Goal: Information Seeking & Learning: Learn about a topic

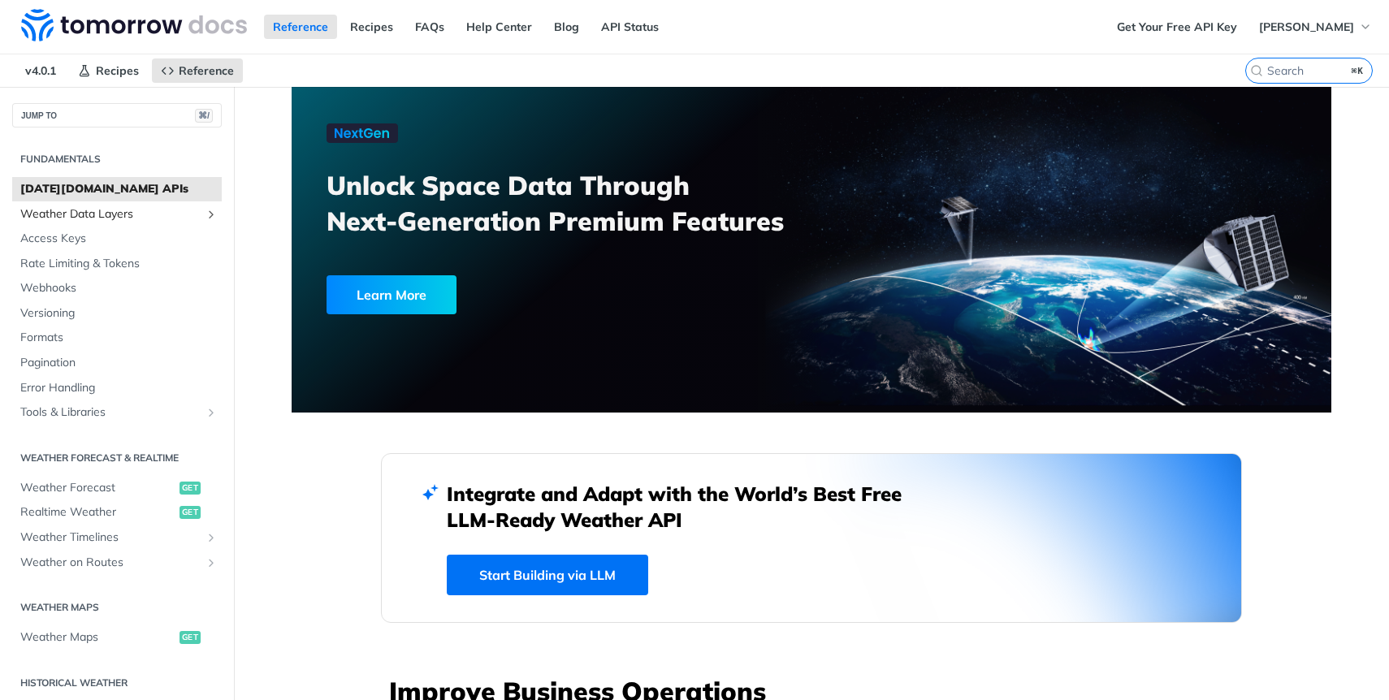
click at [124, 214] on span "Weather Data Layers" at bounding box center [110, 214] width 180 height 16
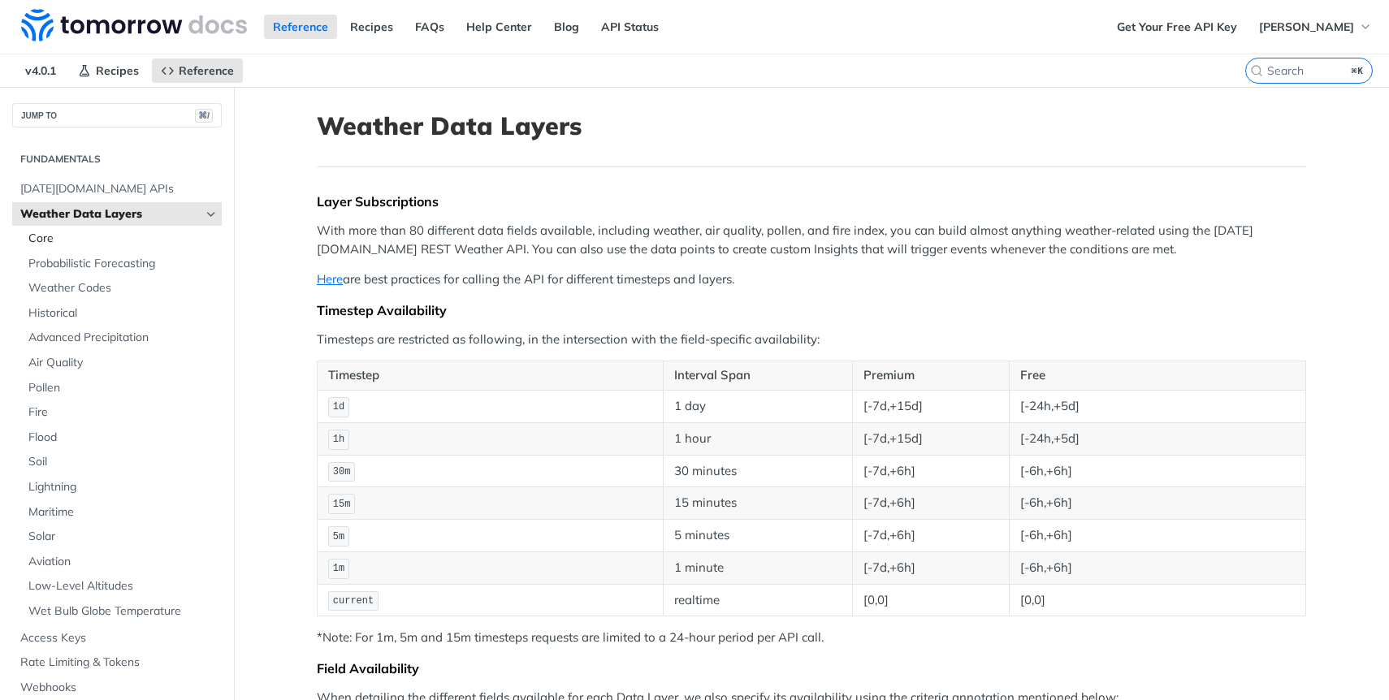
click at [41, 234] on span "Core" at bounding box center [122, 239] width 189 height 16
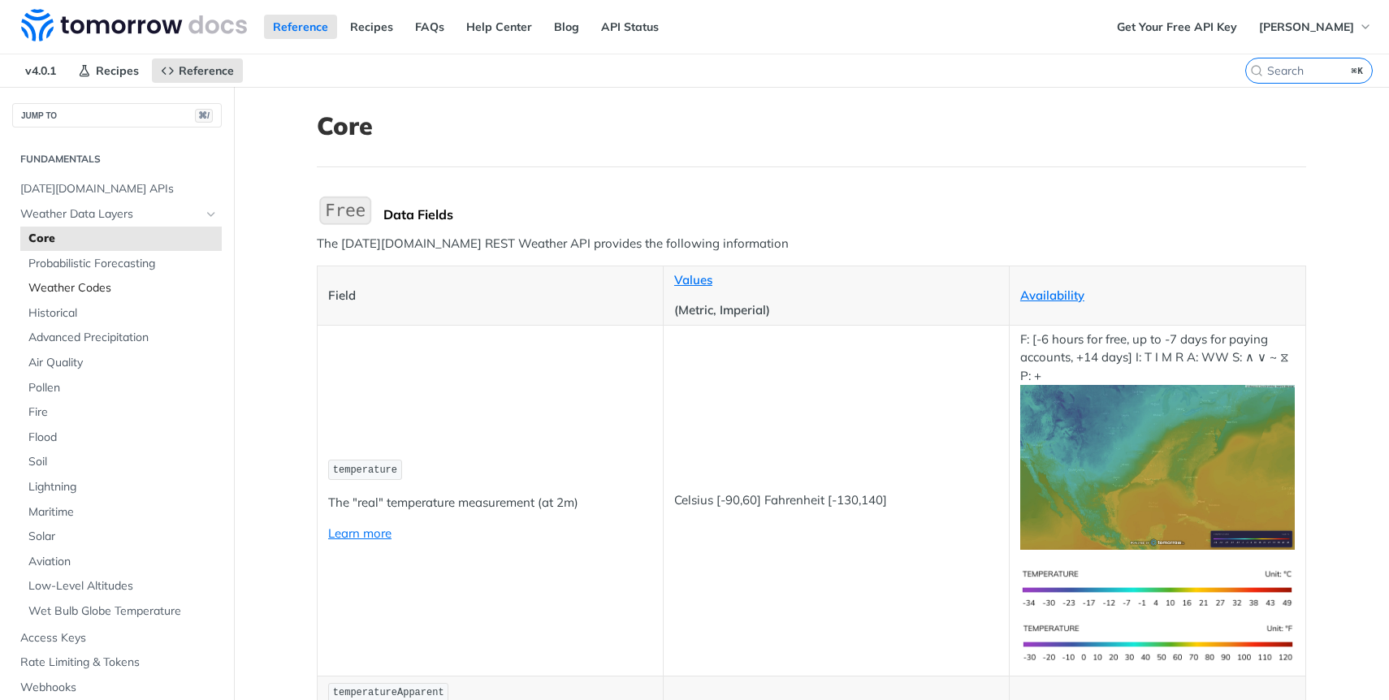
click at [67, 285] on span "Weather Codes" at bounding box center [122, 288] width 189 height 16
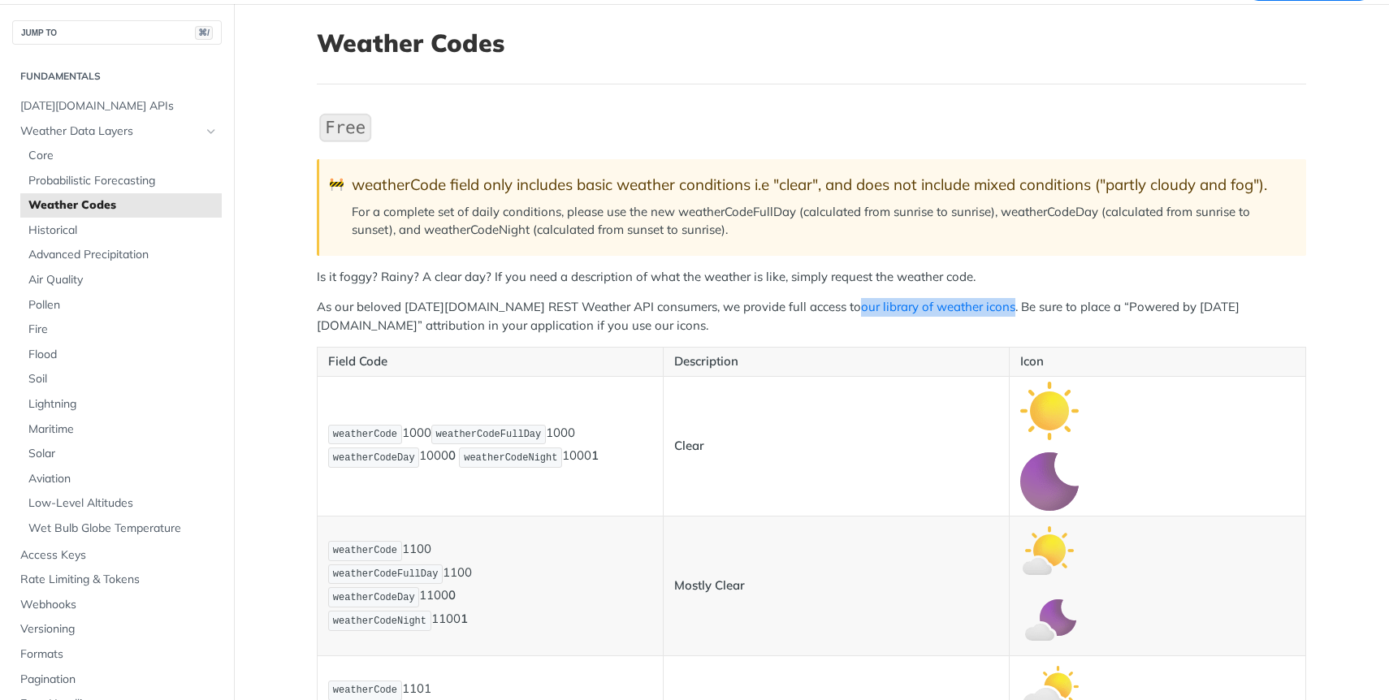
scroll to position [104, 0]
